Goal: Task Accomplishment & Management: Use online tool/utility

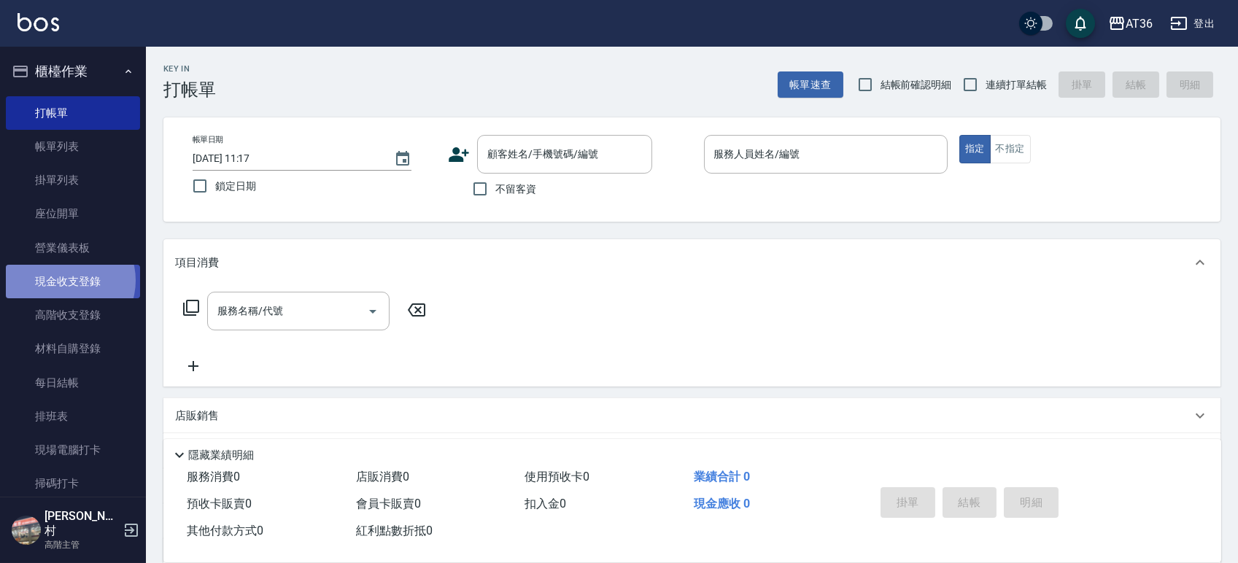
click at [67, 281] on link "現金收支登錄" at bounding box center [73, 282] width 134 height 34
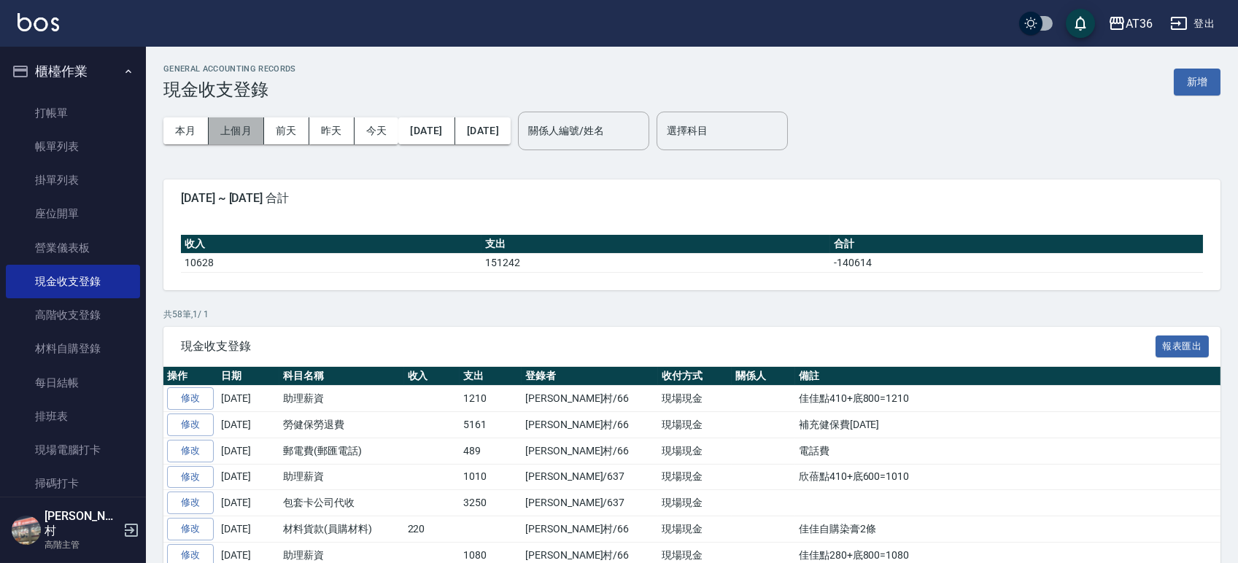
click at [242, 130] on button "上個月" at bounding box center [236, 130] width 55 height 27
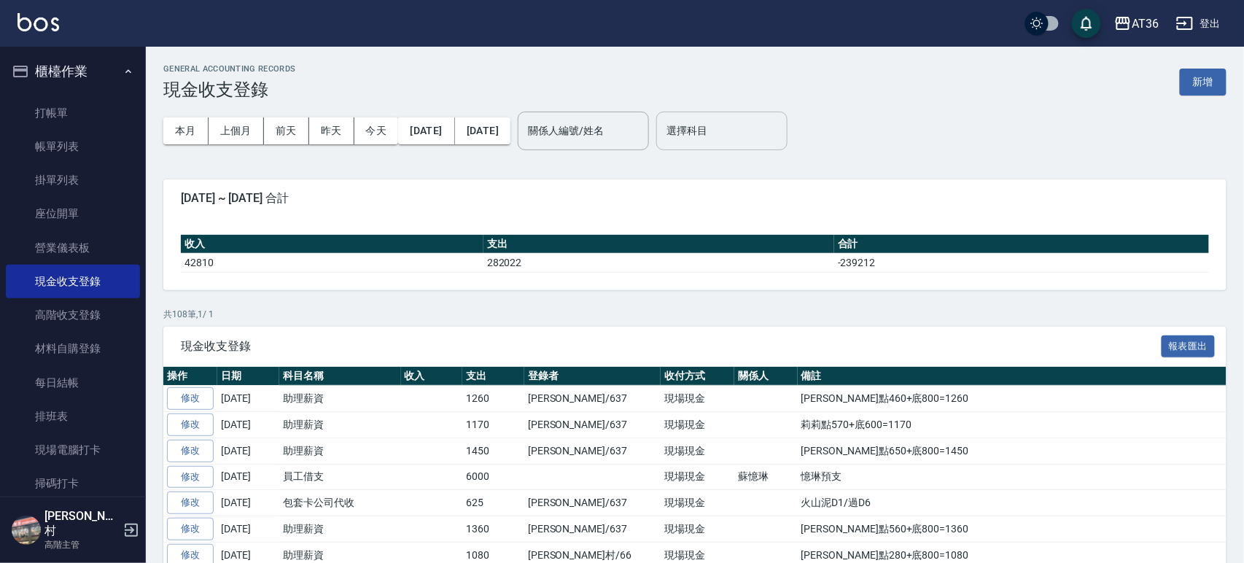
click at [772, 141] on input "選擇科目" at bounding box center [722, 131] width 118 height 26
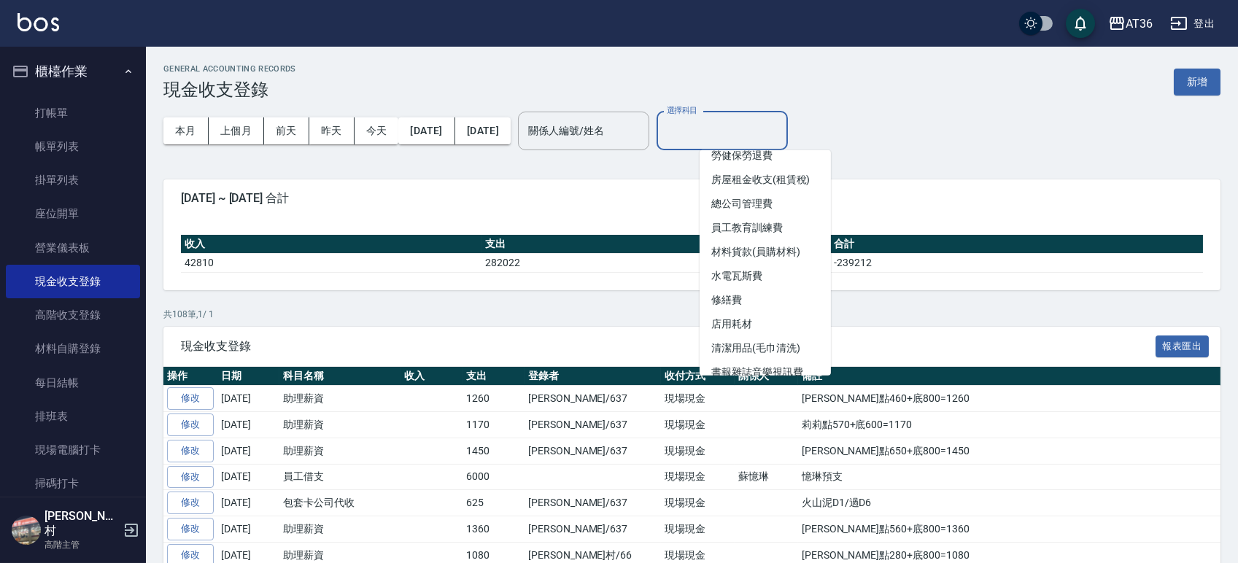
scroll to position [233, 0]
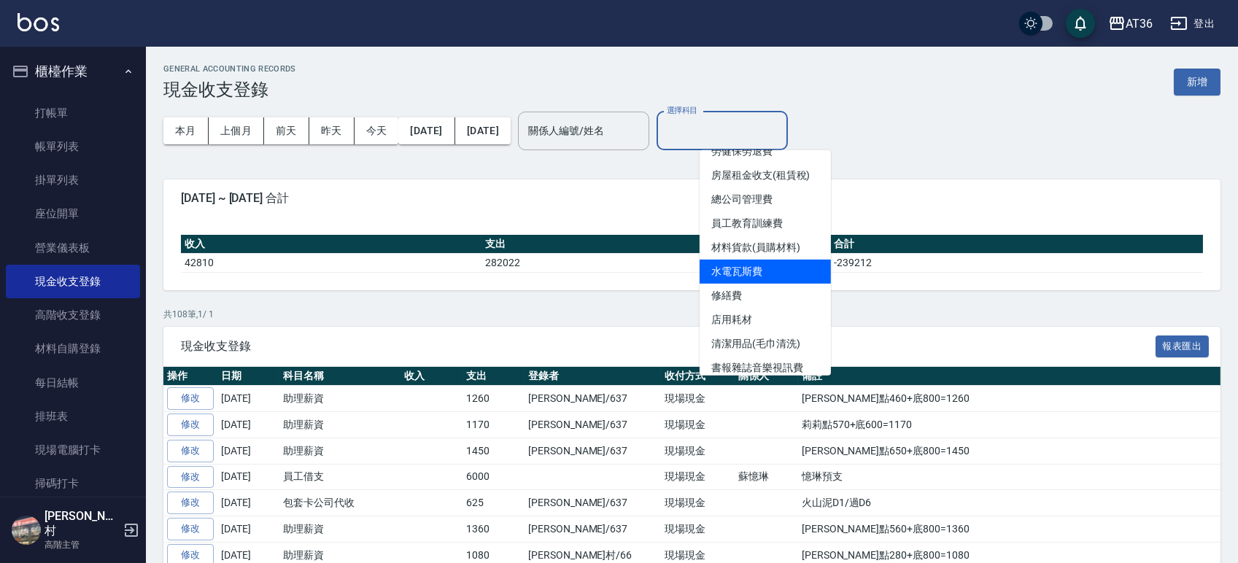
click at [752, 263] on li "水電瓦斯費" at bounding box center [764, 272] width 131 height 24
type input "水電瓦斯費"
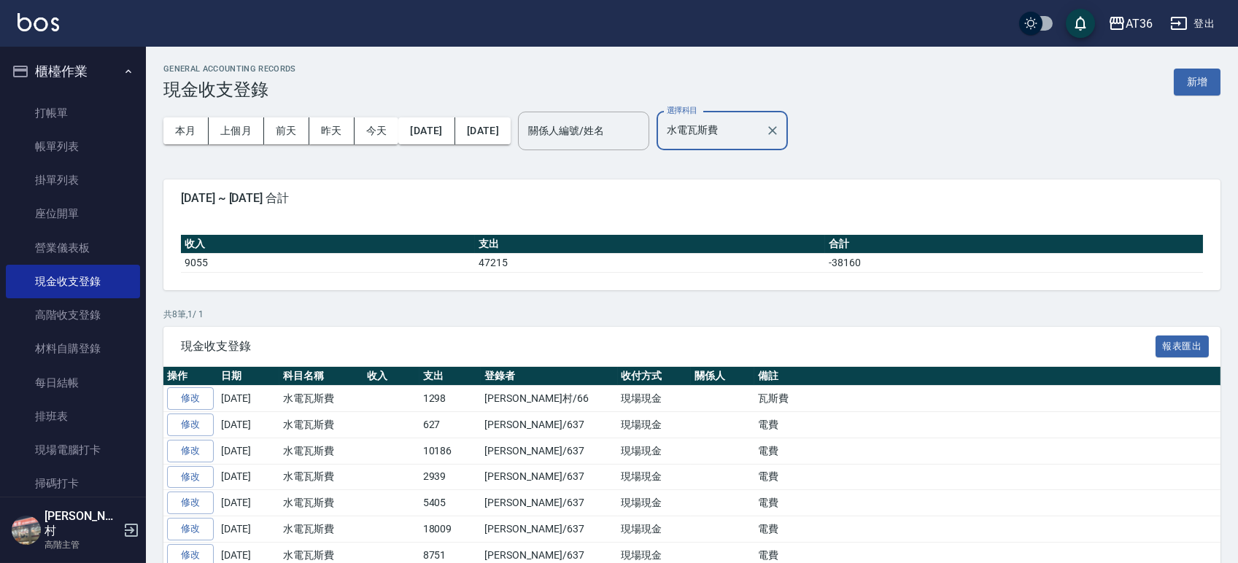
click at [748, 303] on div "GENERAL ACCOUNTING RECORDS 現金收支登錄 新增 本月 上個月 前天 昨天 今天 2025/08/01 2025/08/31 關係人編…" at bounding box center [692, 349] width 1092 height 605
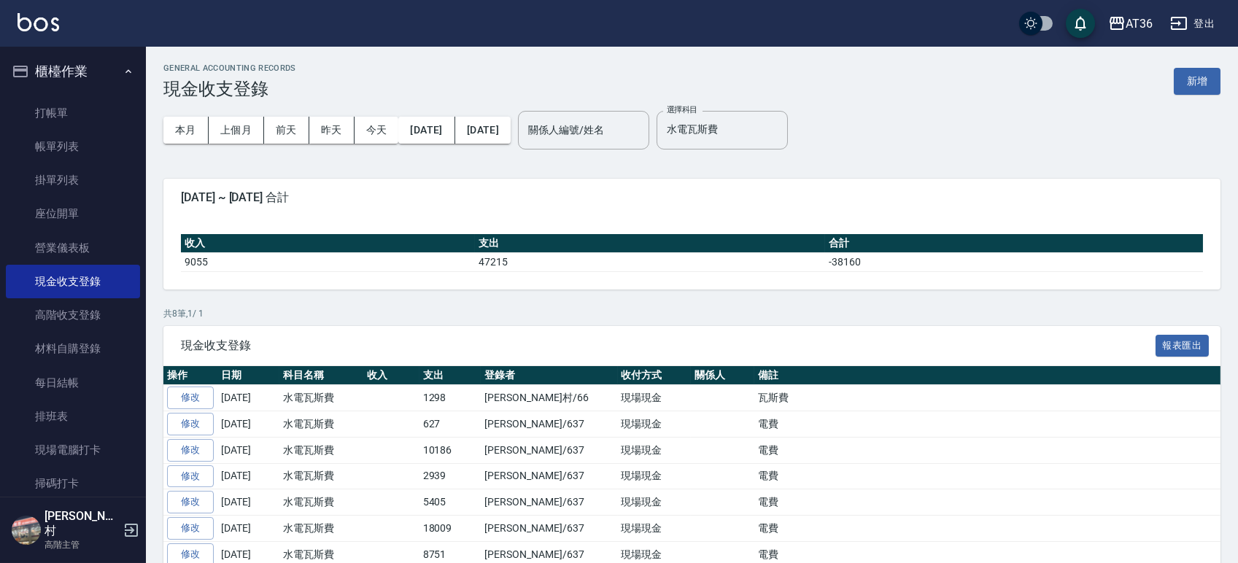
scroll to position [0, 0]
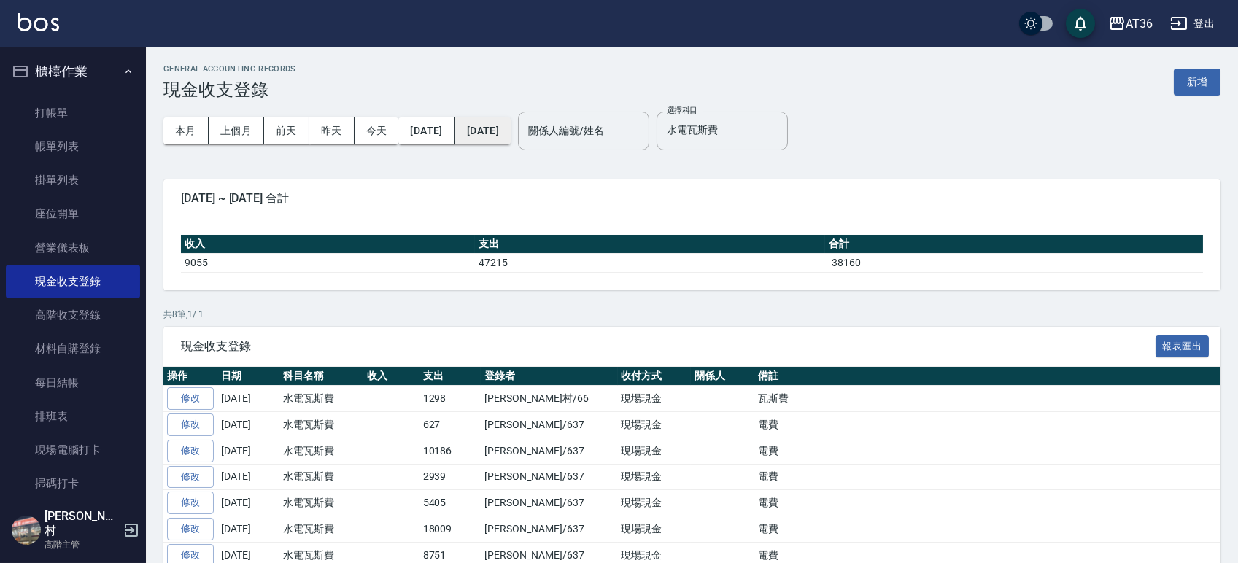
click at [511, 128] on button "2025/08/31" at bounding box center [482, 130] width 55 height 27
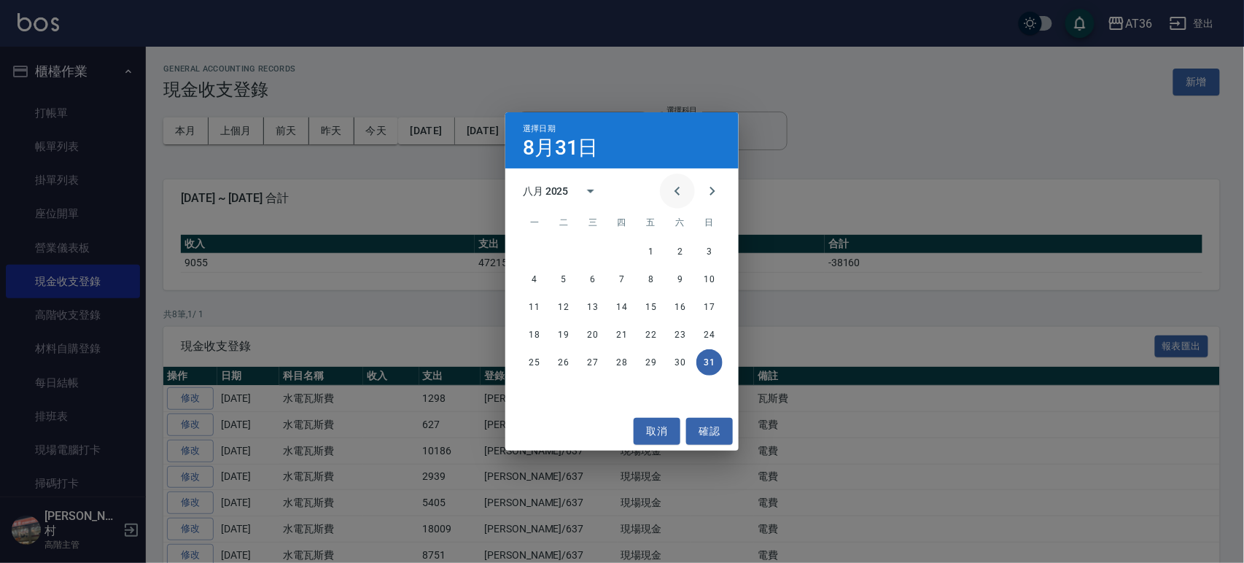
click at [677, 189] on icon "Previous month" at bounding box center [677, 191] width 5 height 9
click at [622, 362] on button "31" at bounding box center [622, 362] width 26 height 26
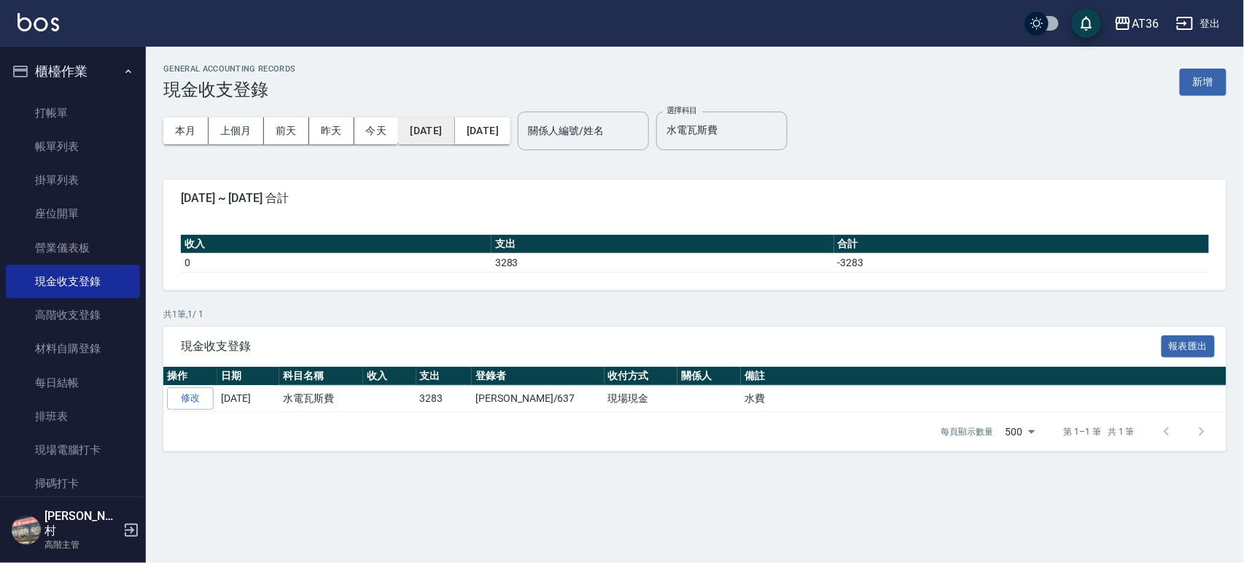
click at [435, 138] on button "2025/07/31" at bounding box center [426, 130] width 56 height 27
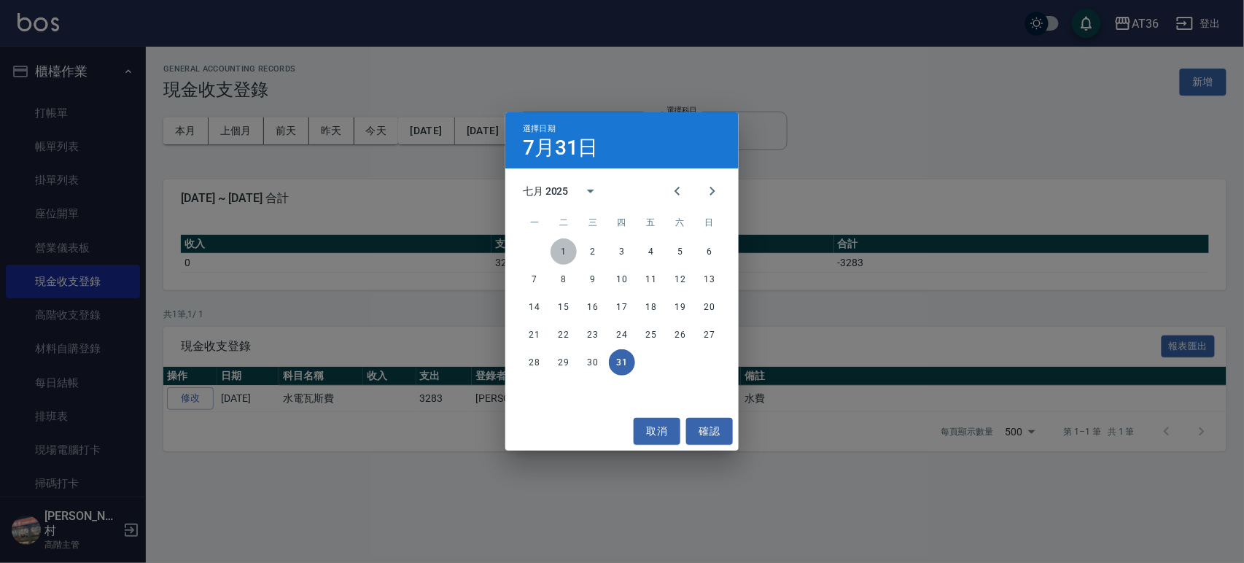
click at [565, 244] on button "1" at bounding box center [564, 251] width 26 height 26
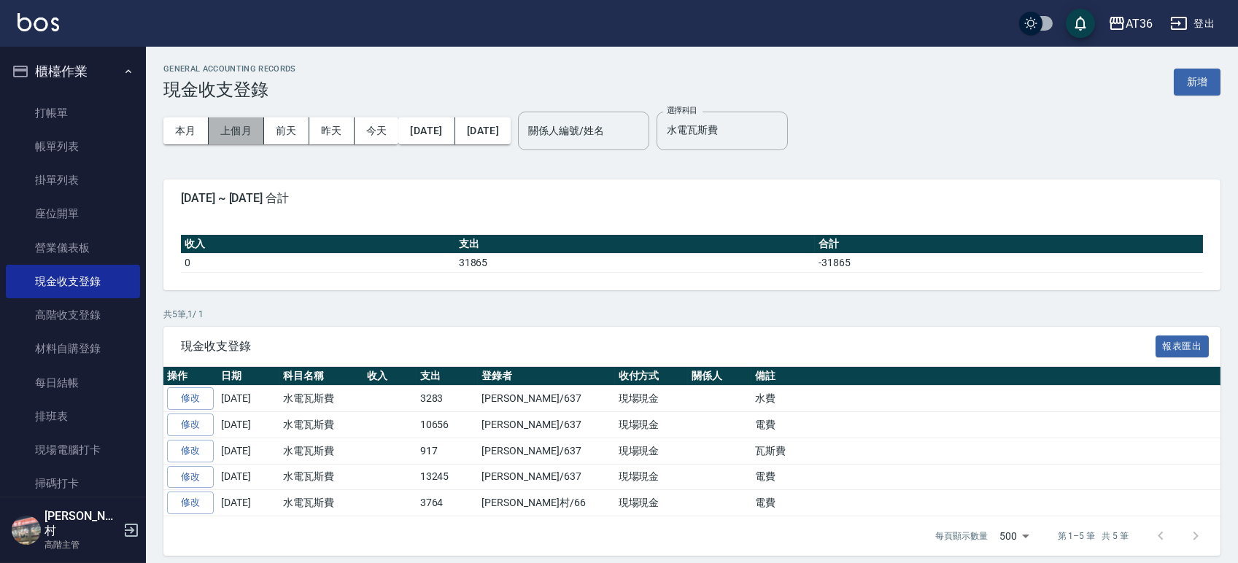
click at [229, 126] on button "上個月" at bounding box center [236, 130] width 55 height 27
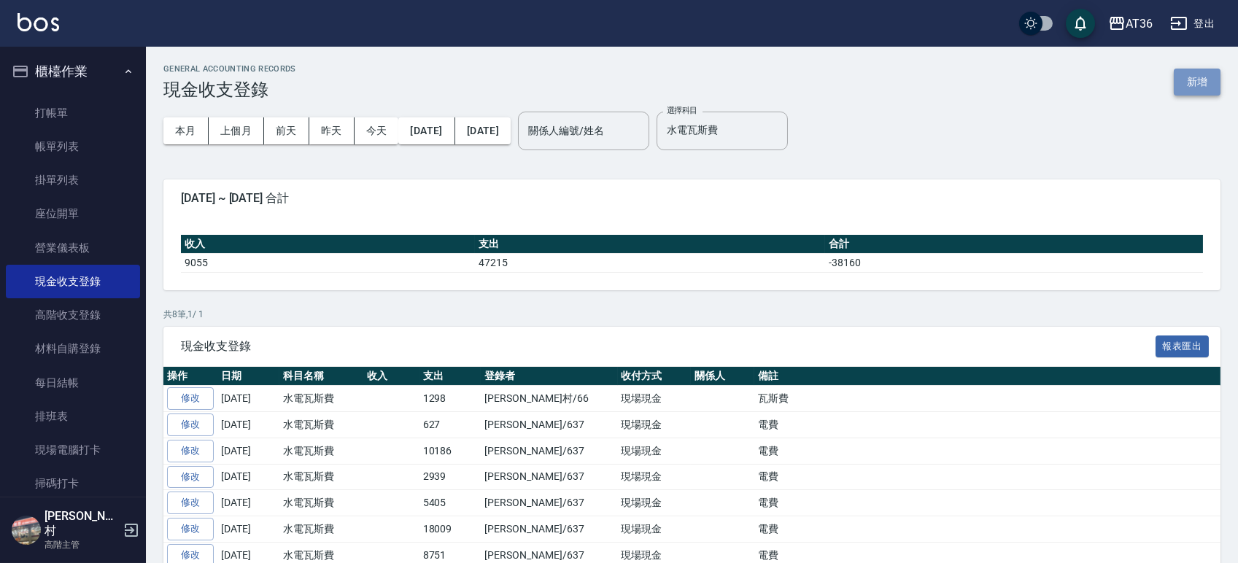
click at [1196, 88] on button "新增" at bounding box center [1197, 82] width 47 height 27
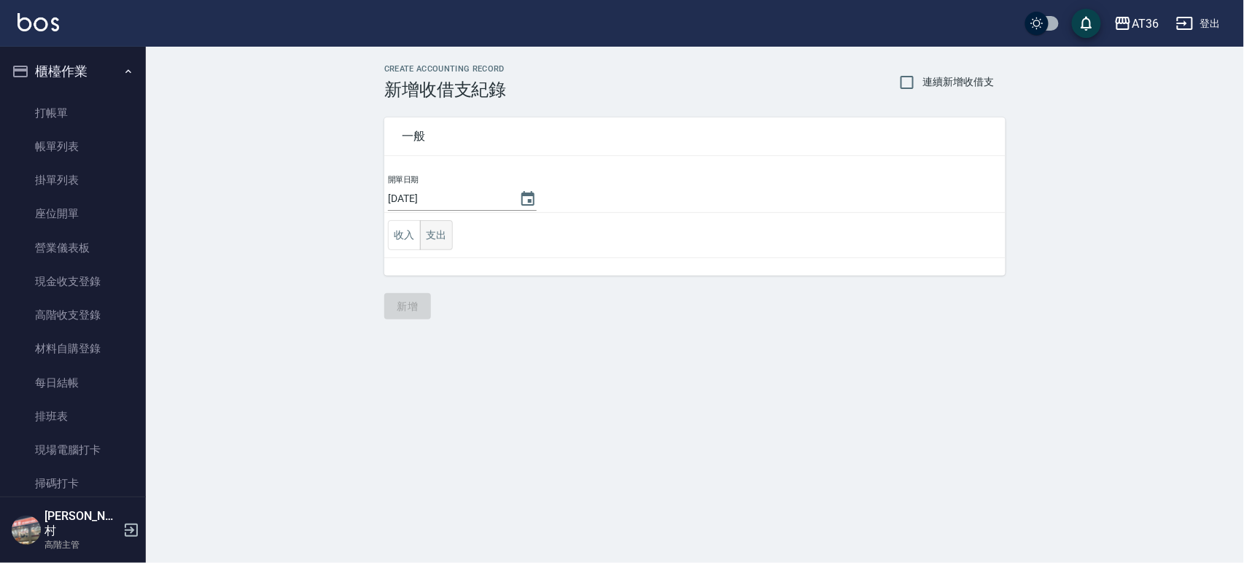
click at [438, 231] on button "支出" at bounding box center [436, 235] width 33 height 30
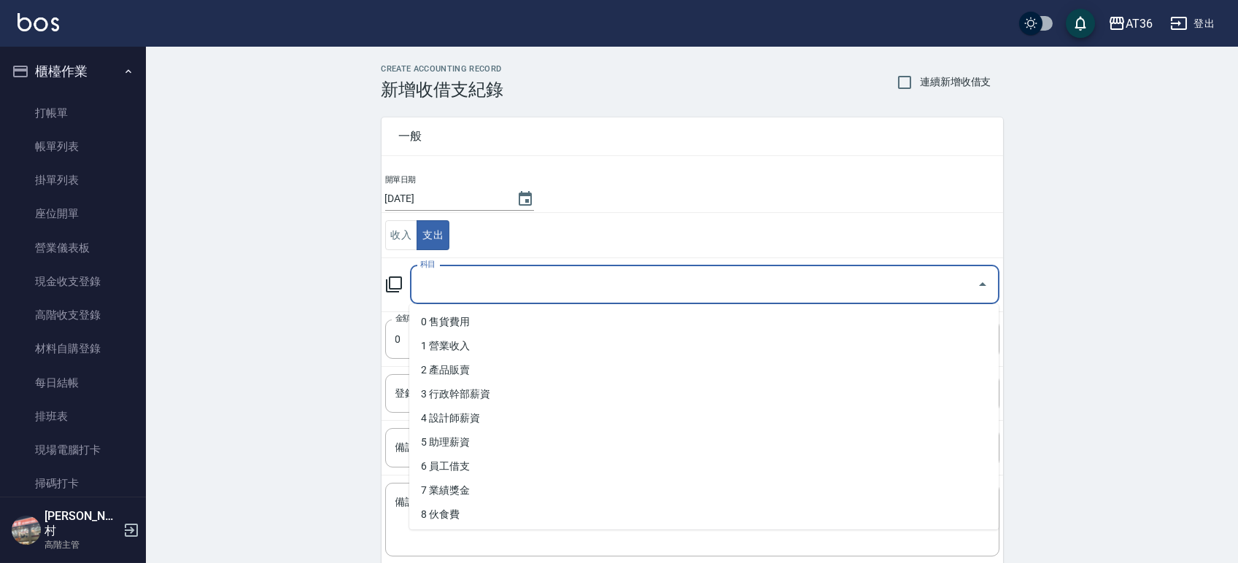
click at [488, 286] on input "科目" at bounding box center [693, 285] width 554 height 26
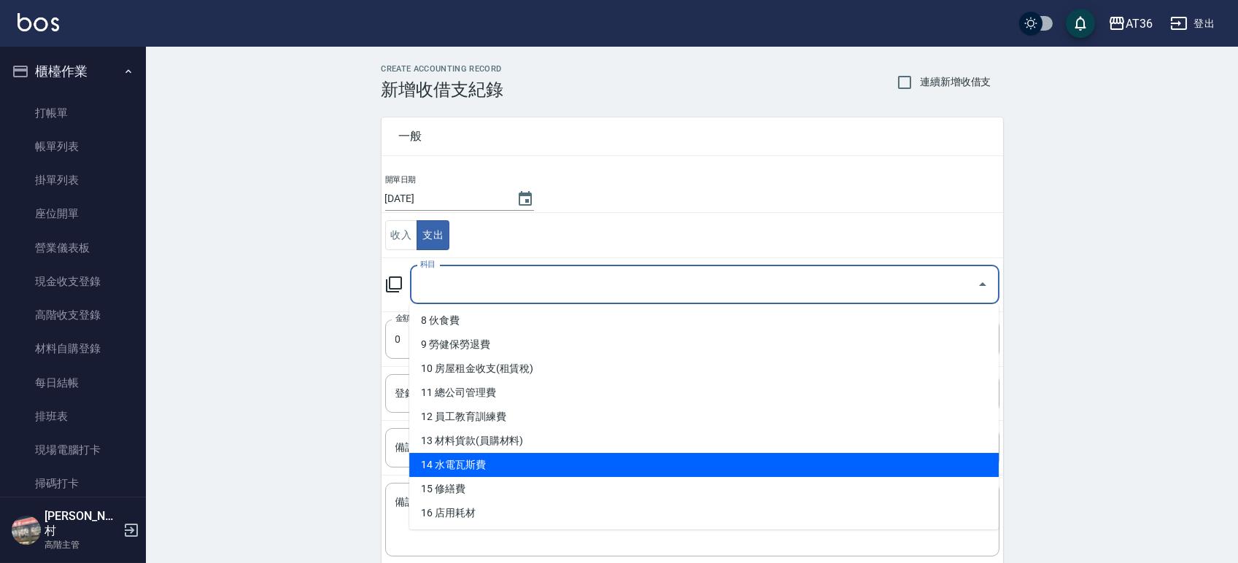
click at [479, 467] on li "14 水電瓦斯費" at bounding box center [703, 465] width 589 height 24
type input "14 水電瓦斯費"
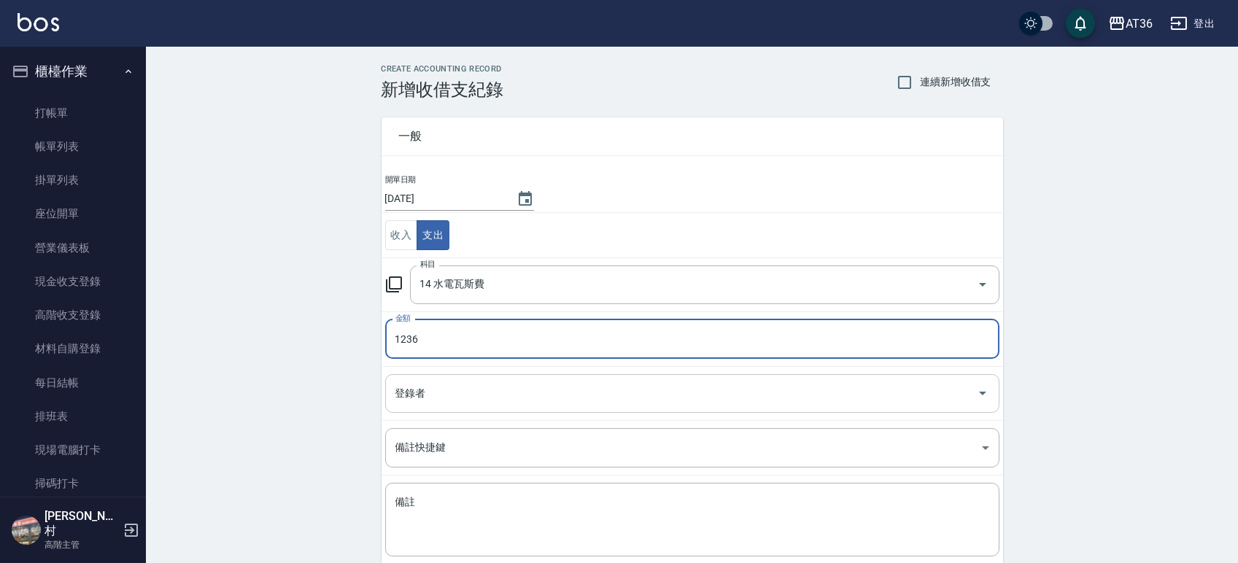
type input "1236"
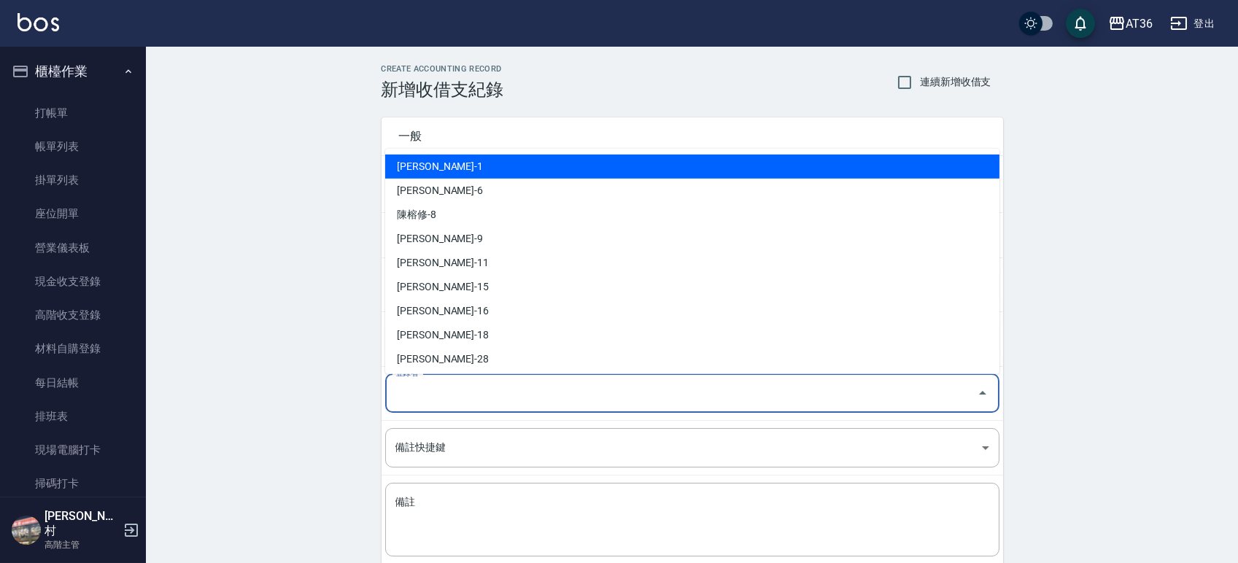
click at [438, 384] on input "登錄者" at bounding box center [681, 394] width 579 height 26
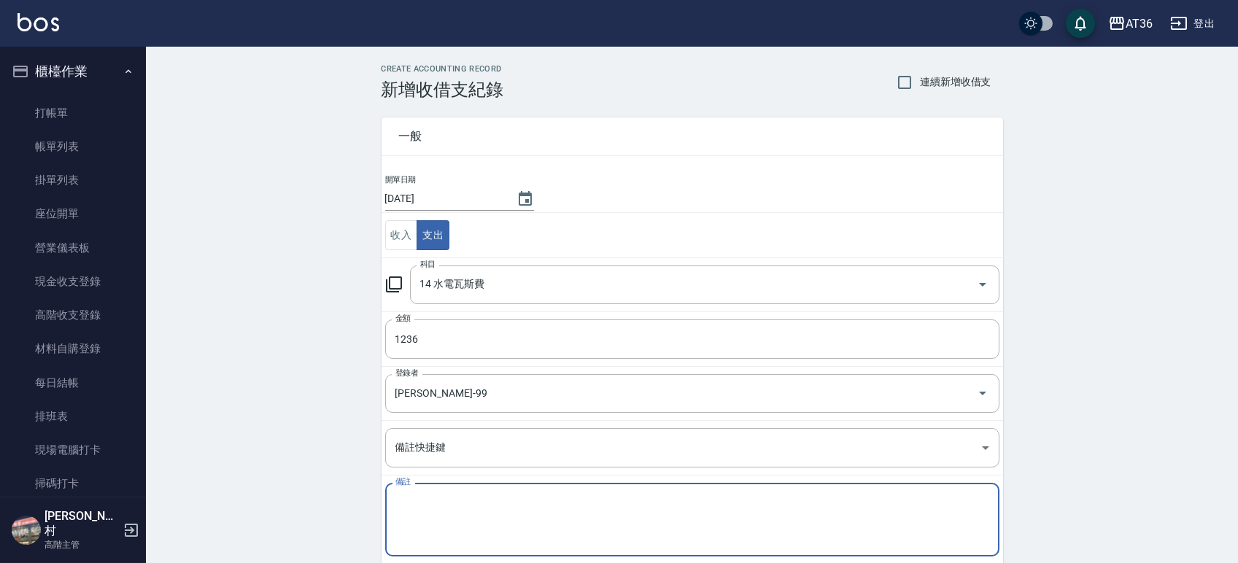
click at [473, 524] on textarea "備註" at bounding box center [692, 520] width 594 height 50
click at [597, 389] on input "李欣哲-99" at bounding box center [672, 394] width 560 height 26
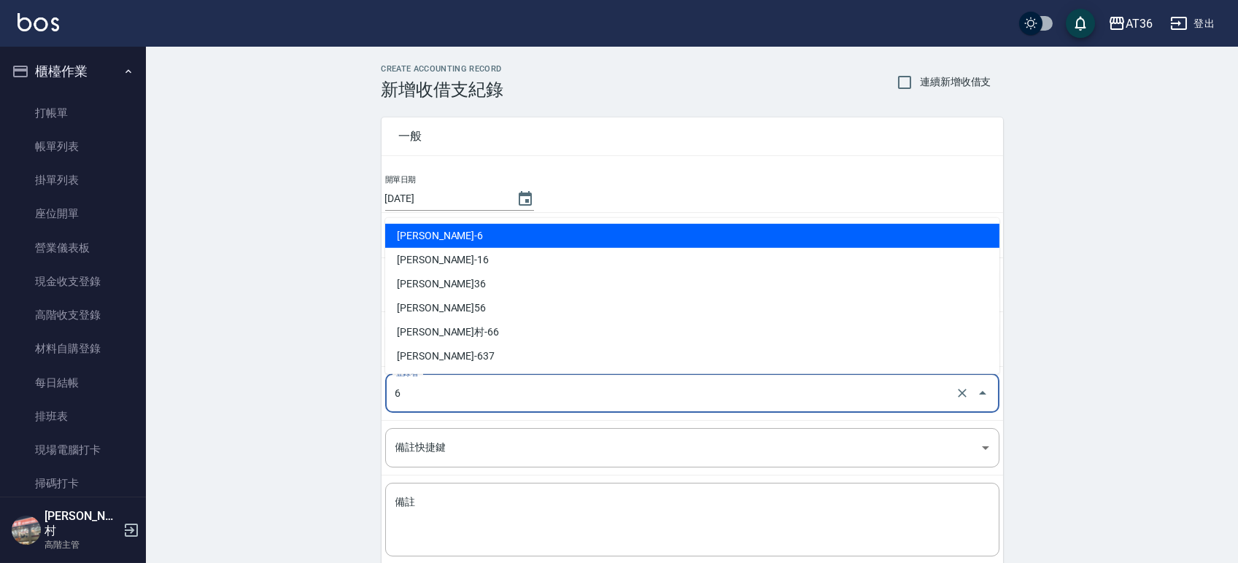
scroll to position [0, 0]
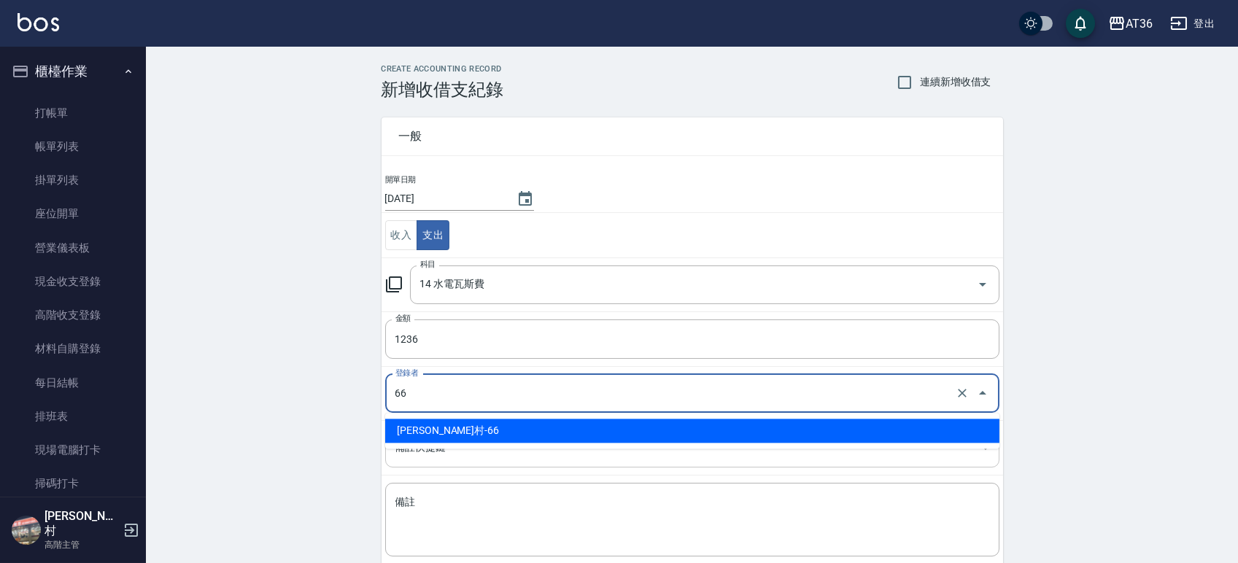
type input "唐榮村-66"
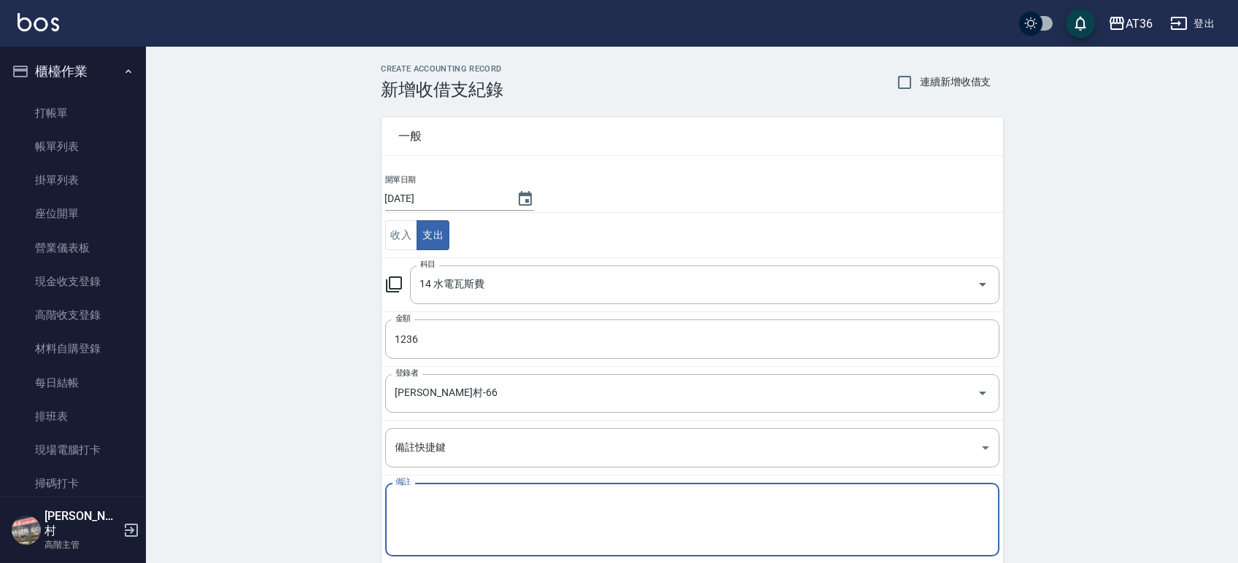
click at [479, 525] on textarea "備註" at bounding box center [692, 520] width 594 height 50
type textarea "j"
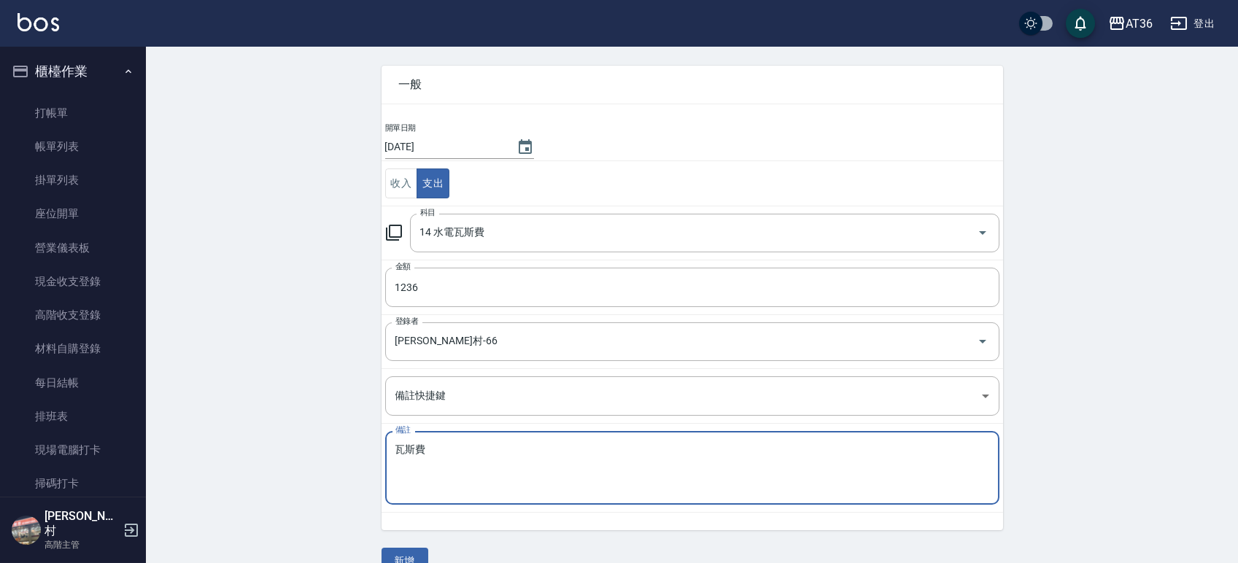
scroll to position [80, 0]
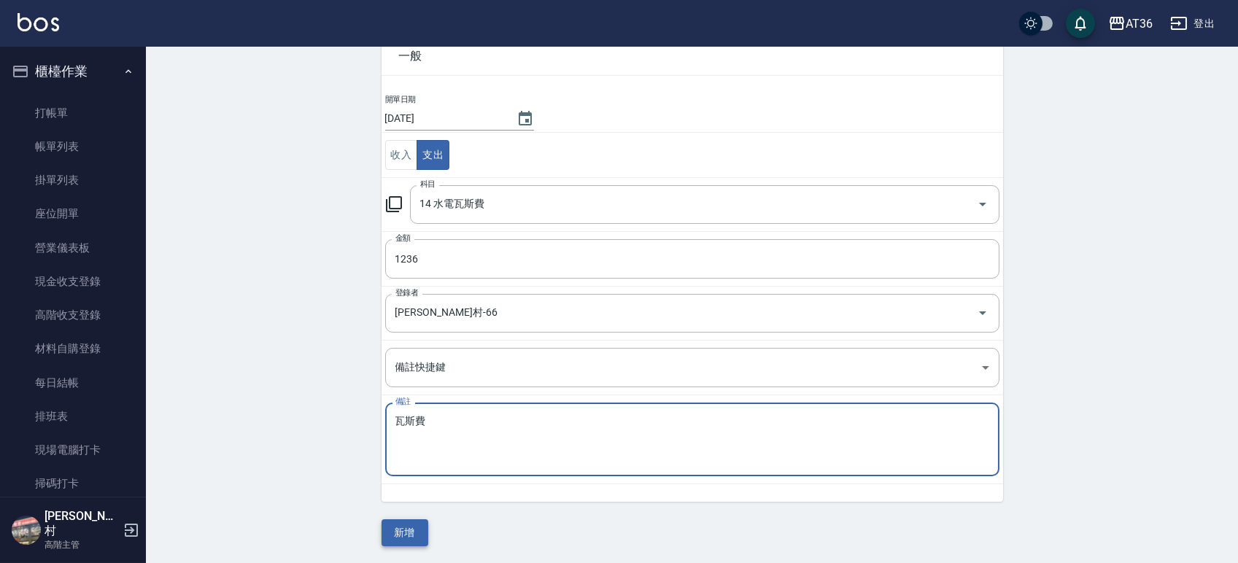
type textarea "瓦斯費"
click at [400, 535] on button "新增" at bounding box center [404, 532] width 47 height 27
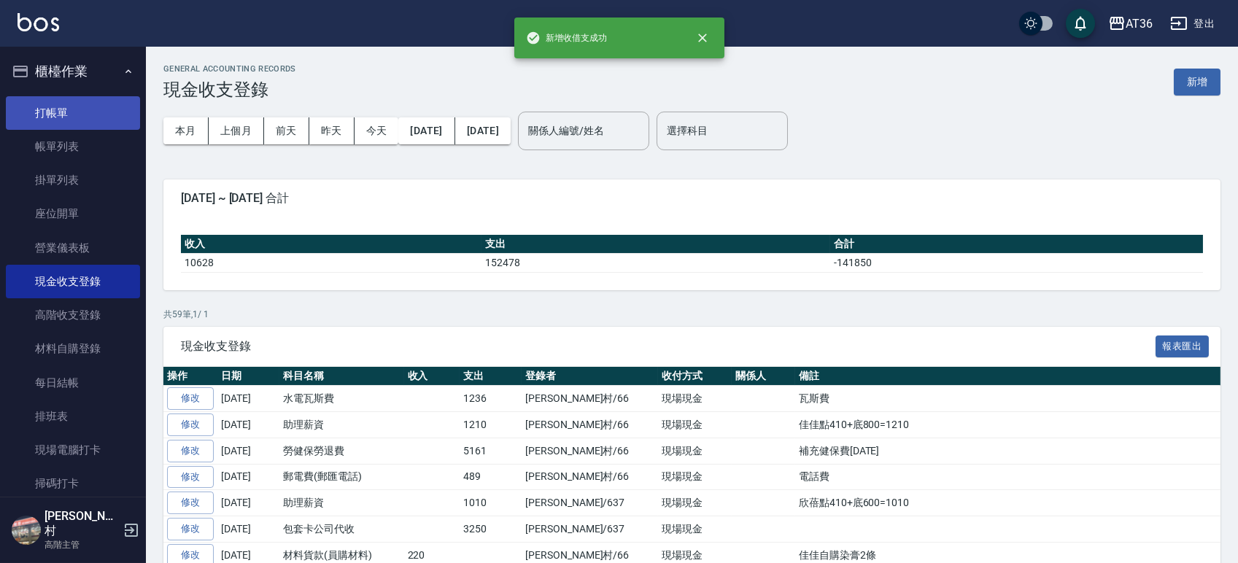
click at [82, 106] on link "打帳單" at bounding box center [73, 113] width 134 height 34
